Goal: Browse casually: Explore the website without a specific task or goal

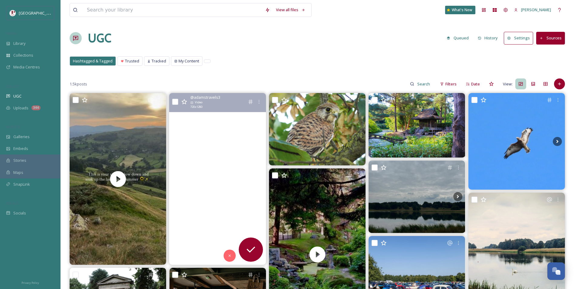
click at [197, 176] on video "Historic Houses and Castles visited so far this year. \a\a#caernarfoncastle \a#…" at bounding box center [217, 179] width 96 height 172
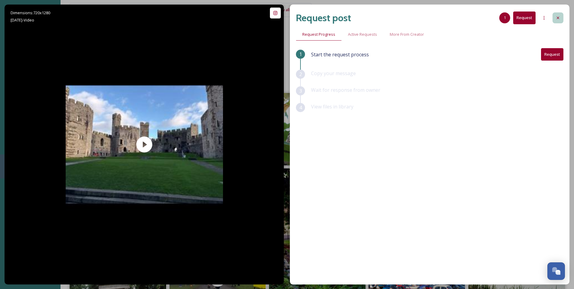
click at [557, 21] on div at bounding box center [557, 17] width 11 height 11
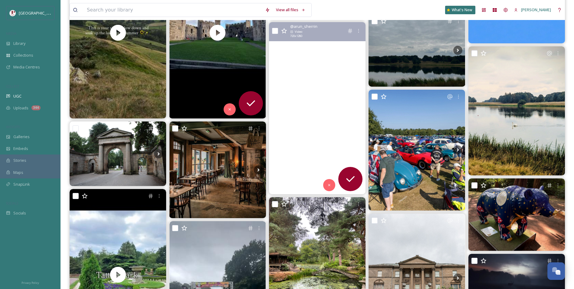
scroll to position [151, 0]
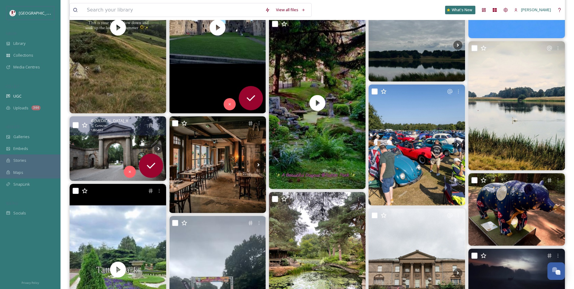
click at [132, 145] on img at bounding box center [118, 148] width 96 height 64
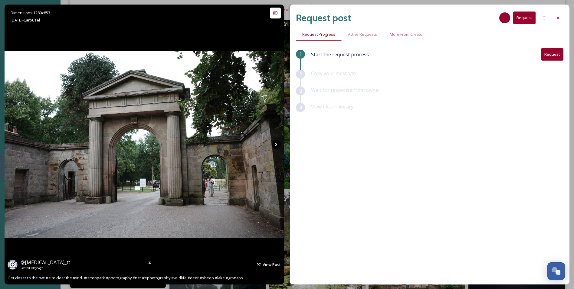
click at [275, 146] on icon at bounding box center [276, 144] width 9 height 9
drag, startPoint x: 275, startPoint y: 146, endPoint x: 277, endPoint y: 149, distance: 3.6
click at [277, 149] on img at bounding box center [144, 144] width 279 height 186
click at [276, 146] on icon at bounding box center [276, 144] width 9 height 9
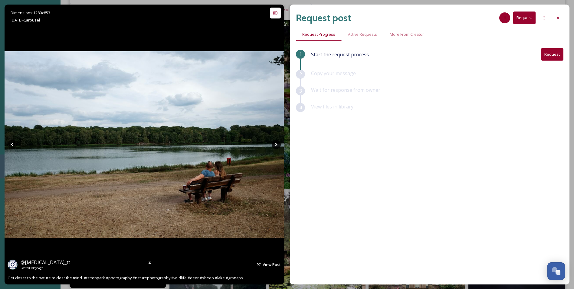
click at [273, 146] on icon at bounding box center [276, 144] width 9 height 9
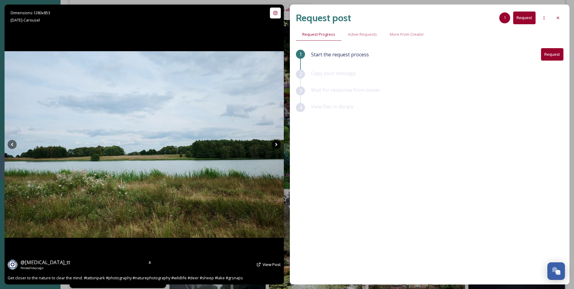
click at [272, 145] on icon at bounding box center [276, 144] width 9 height 9
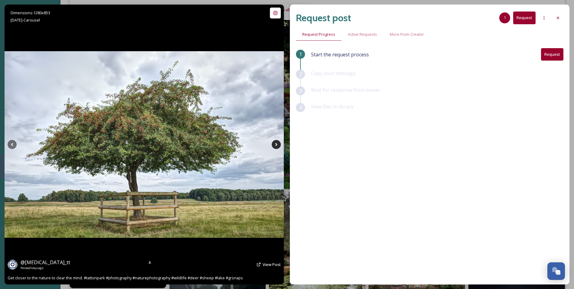
click at [273, 147] on icon at bounding box center [276, 144] width 9 height 9
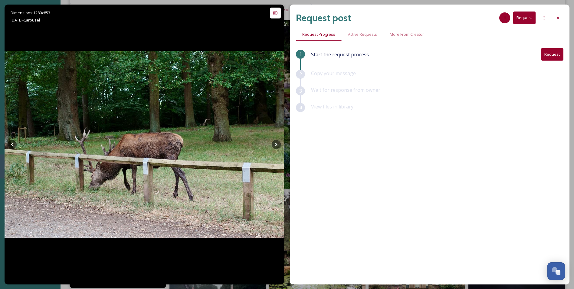
click at [557, 15] on div at bounding box center [557, 17] width 11 height 11
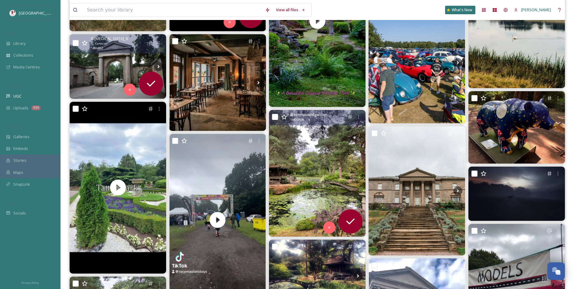
scroll to position [272, 0]
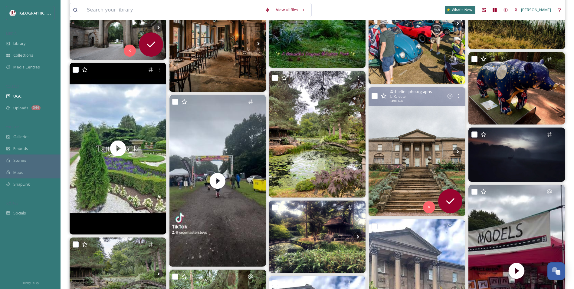
drag, startPoint x: 390, startPoint y: 114, endPoint x: 384, endPoint y: 113, distance: 6.4
click at [384, 113] on img at bounding box center [416, 151] width 96 height 129
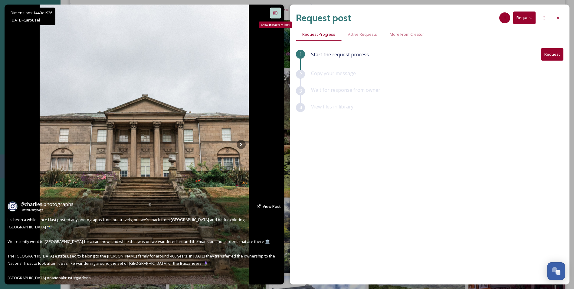
click at [271, 10] on div "Show Instagram Post" at bounding box center [275, 13] width 11 height 11
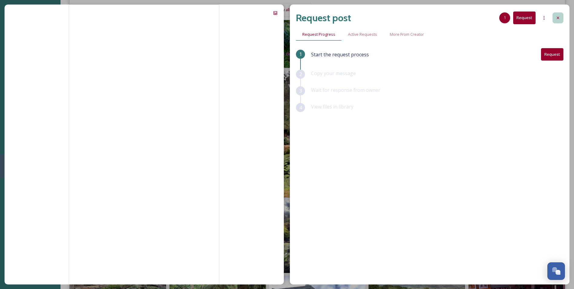
drag, startPoint x: 217, startPoint y: 59, endPoint x: 553, endPoint y: 18, distance: 337.7
drag, startPoint x: 553, startPoint y: 18, endPoint x: 557, endPoint y: 11, distance: 7.6
